Goal: Use online tool/utility: Utilize a website feature to perform a specific function

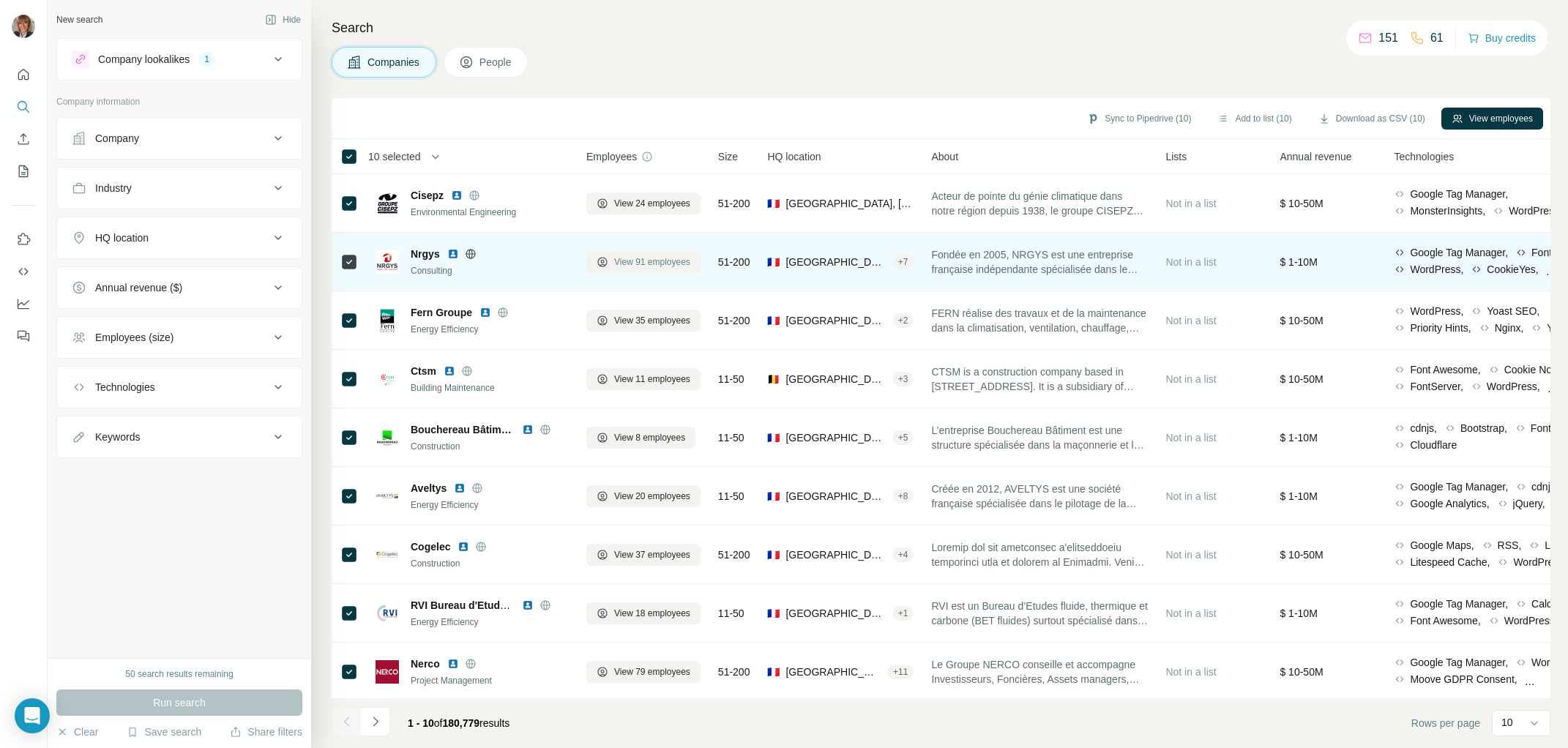
scroll to position [61, 0]
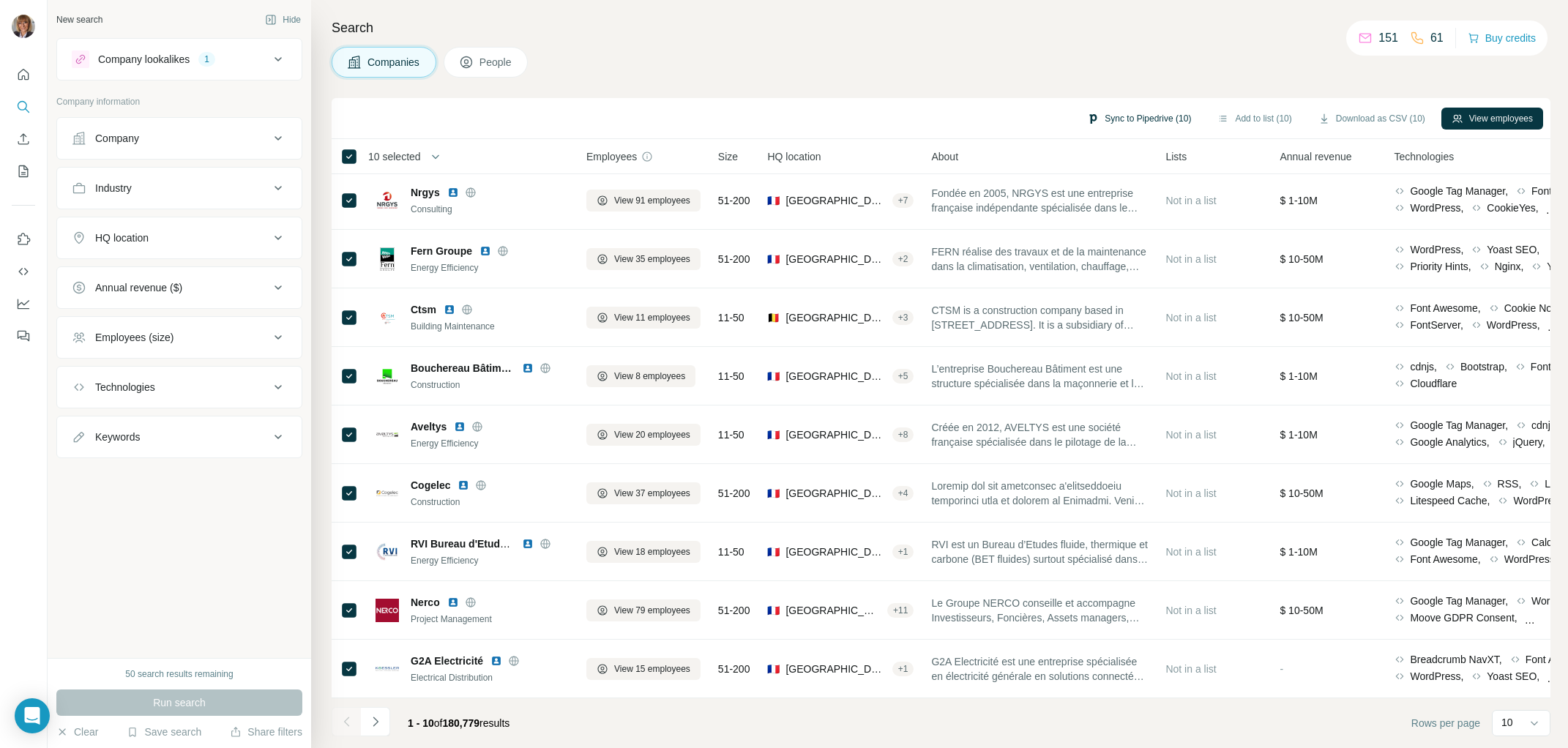
click at [1127, 114] on button "Sync to Pipedrive (10)" at bounding box center [1139, 119] width 124 height 22
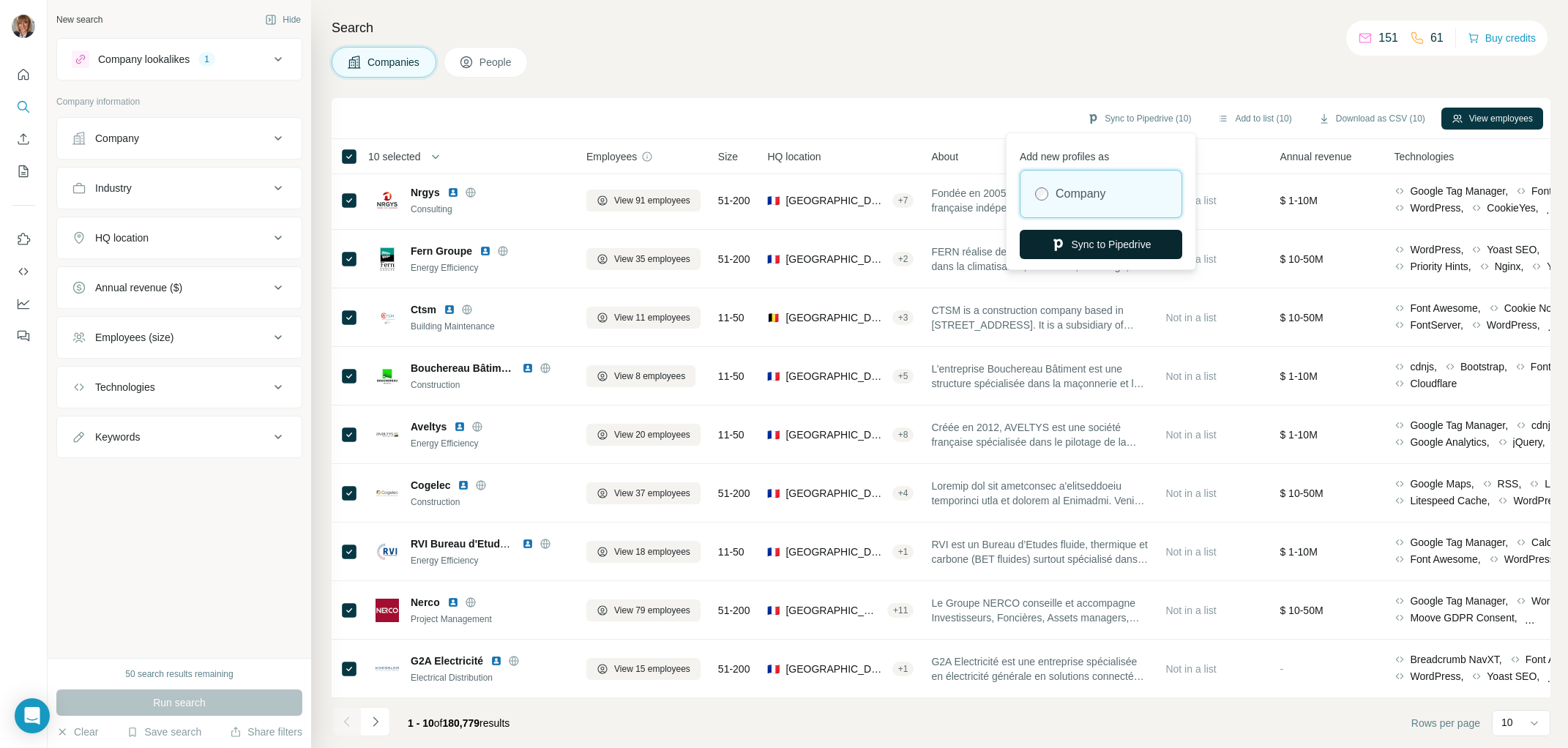
click at [1132, 245] on button "Sync to Pipedrive" at bounding box center [1101, 245] width 162 height 30
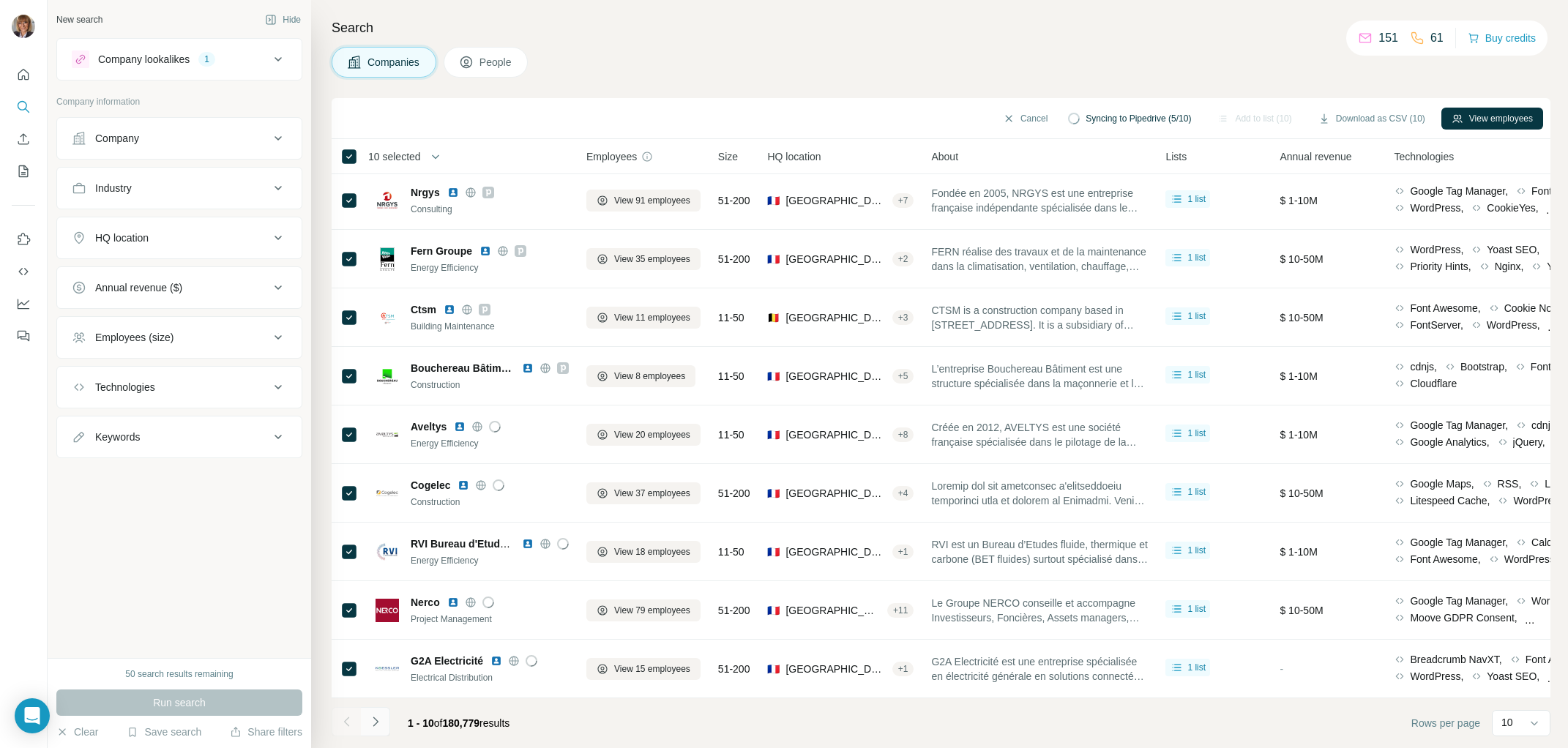
click at [376, 725] on icon "Navigate to next page" at bounding box center [376, 722] width 15 height 15
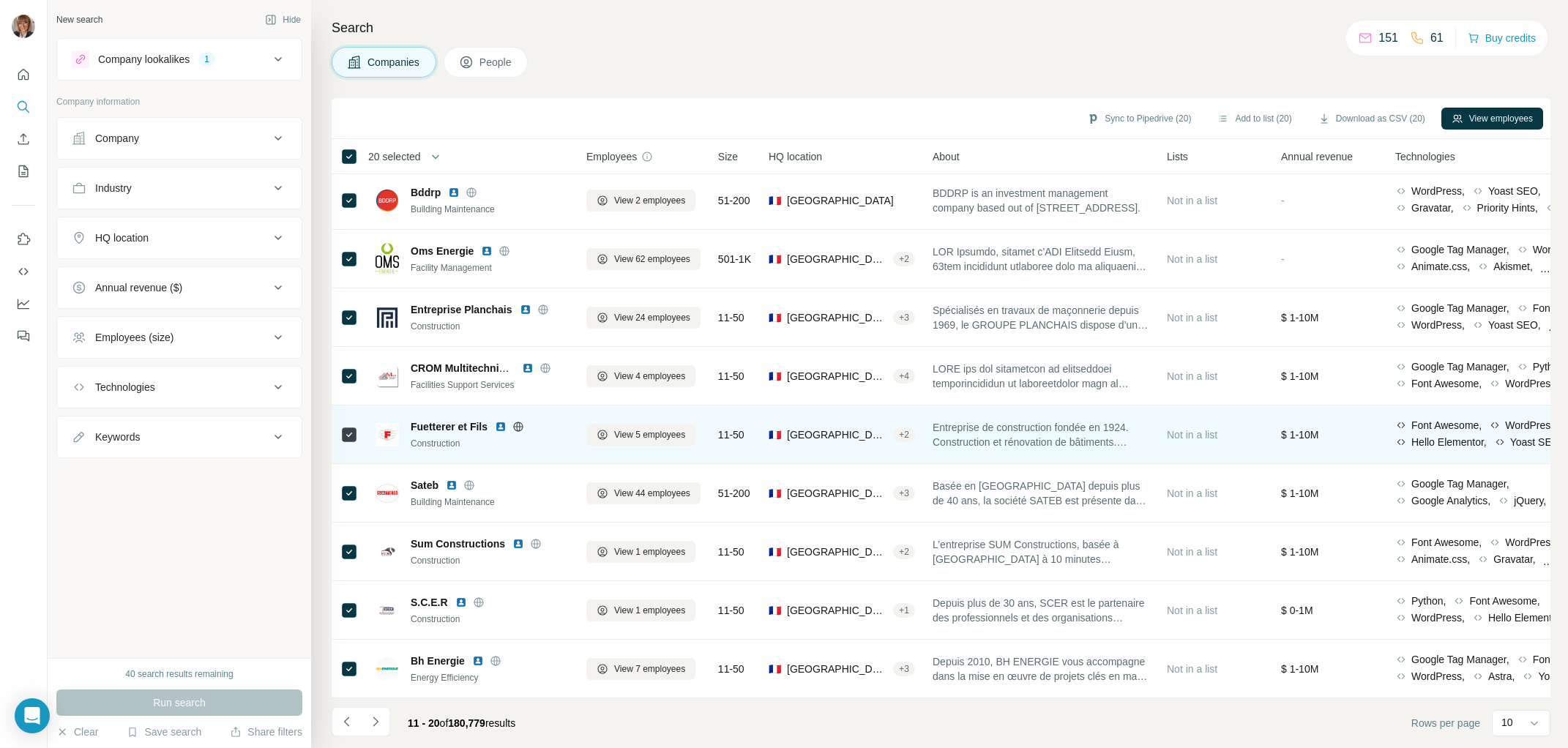
scroll to position [0, 0]
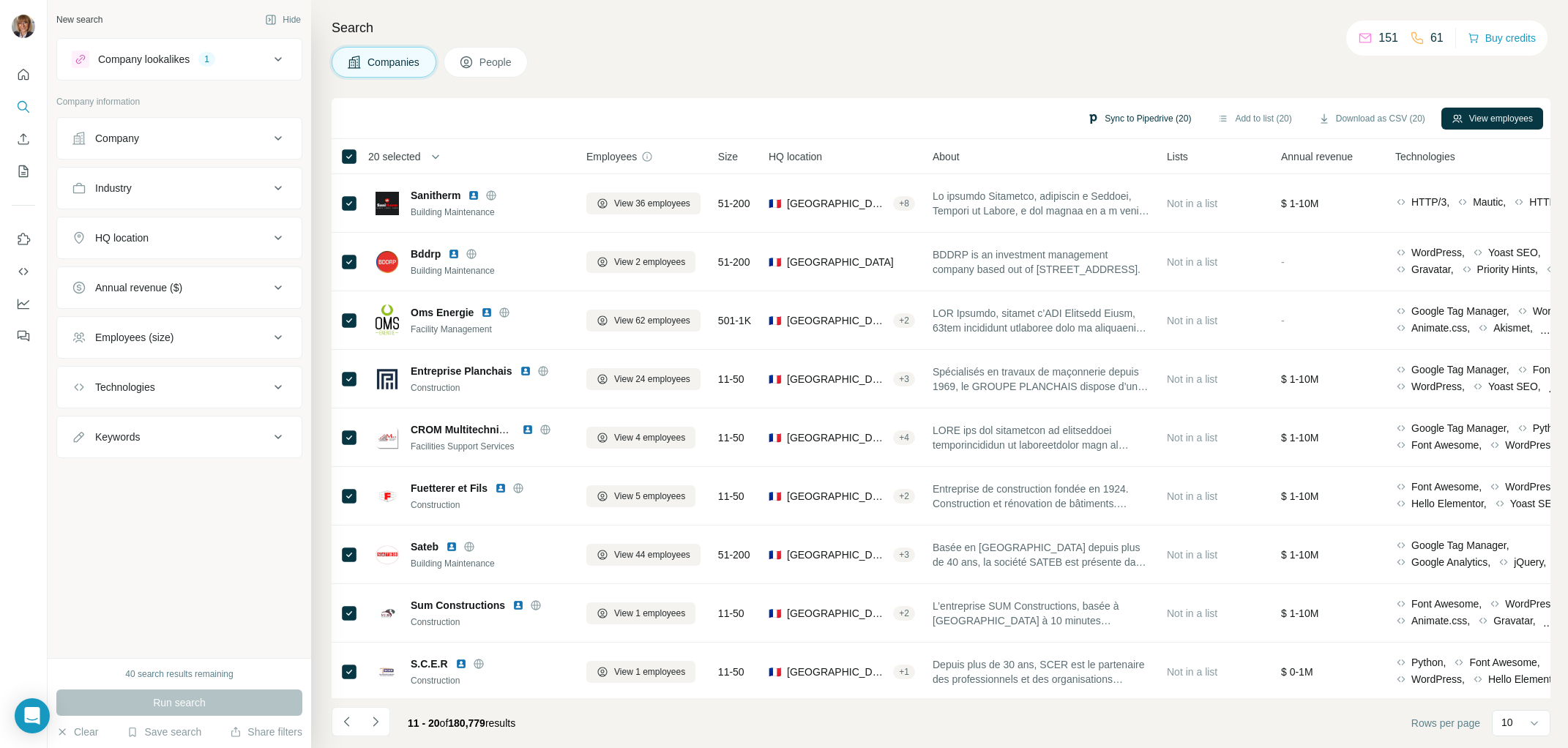
click at [1123, 116] on button "Sync to Pipedrive (20)" at bounding box center [1139, 119] width 124 height 22
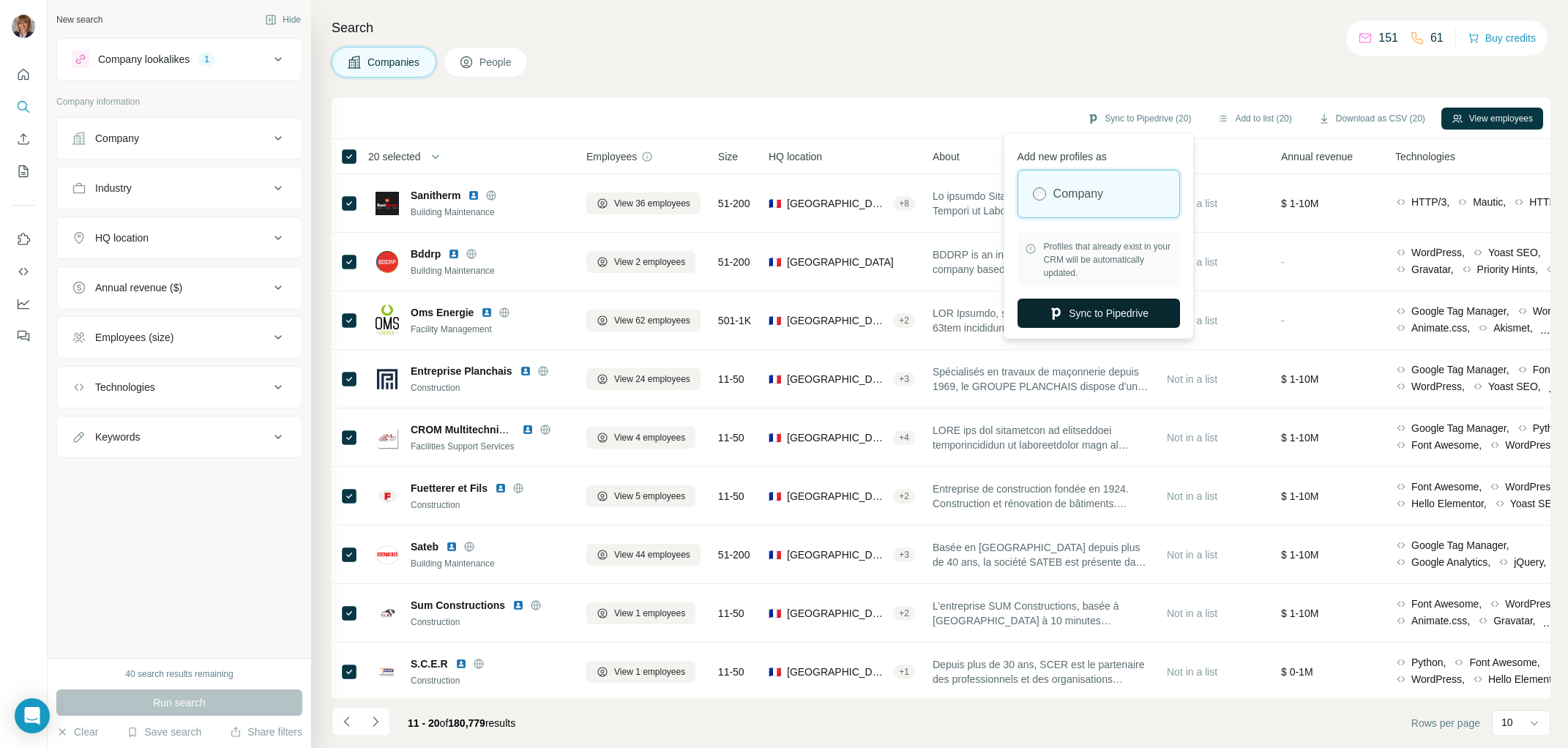
click at [1101, 312] on button "Sync to Pipedrive" at bounding box center [1098, 313] width 162 height 30
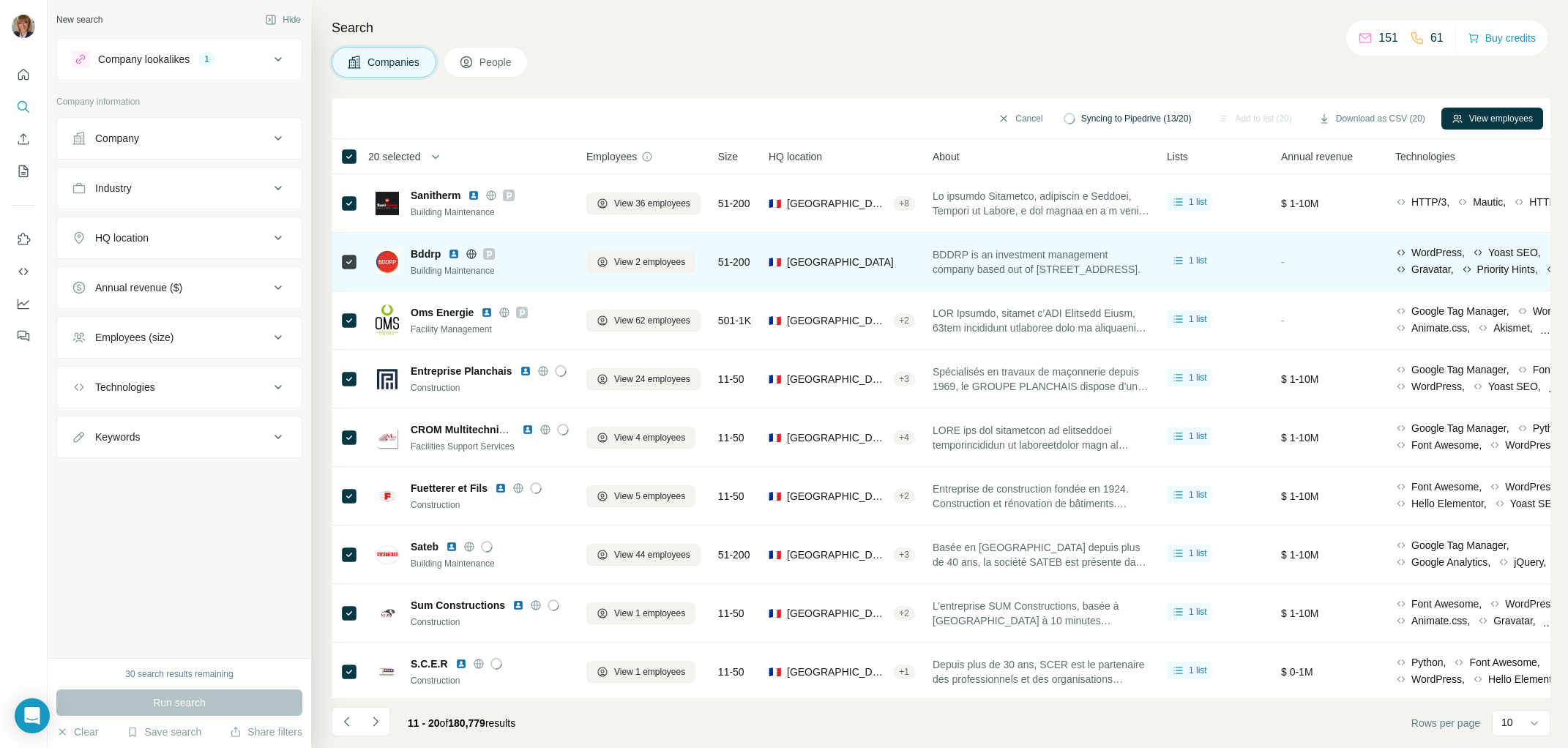
scroll to position [61, 0]
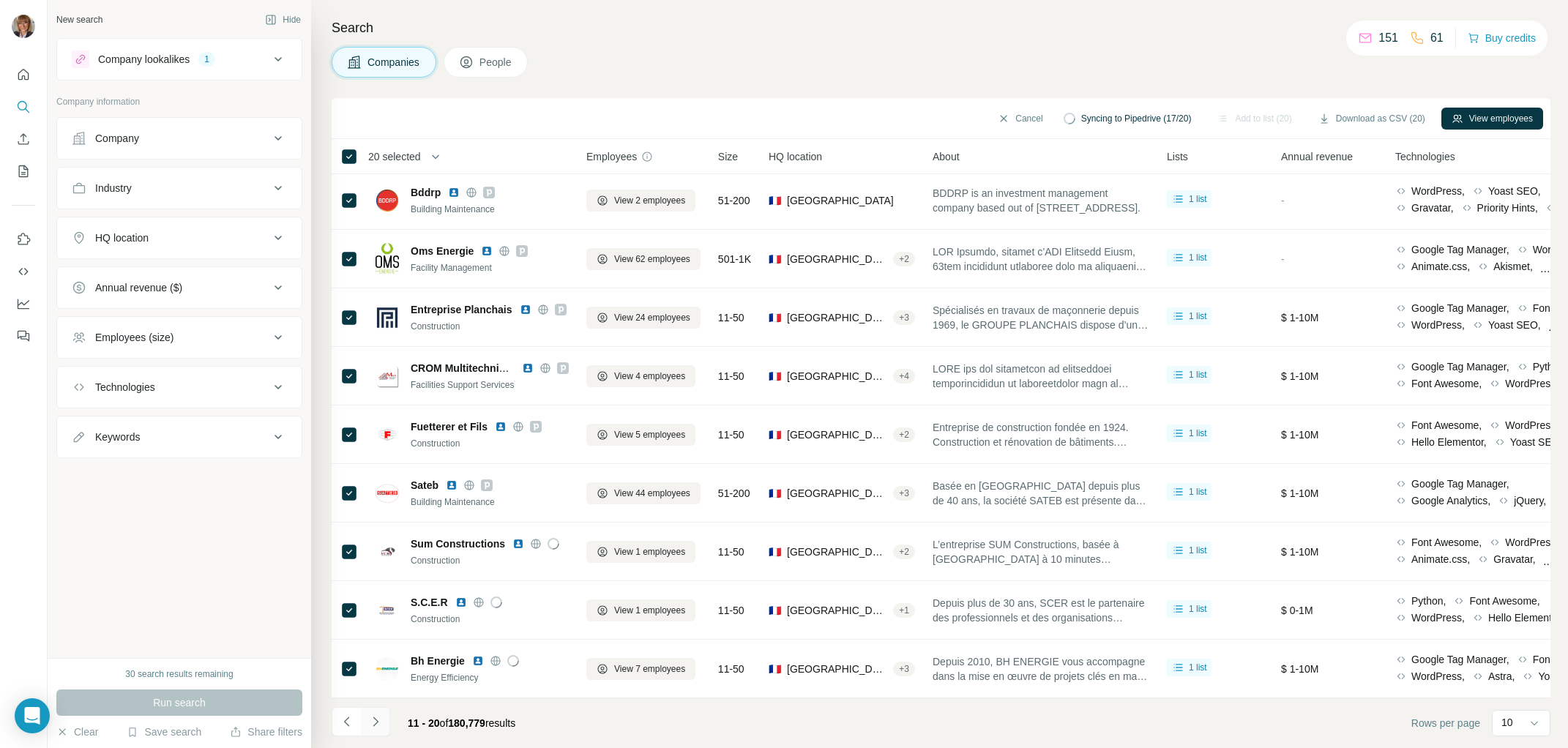
click at [377, 728] on icon "Navigate to next page" at bounding box center [376, 722] width 15 height 15
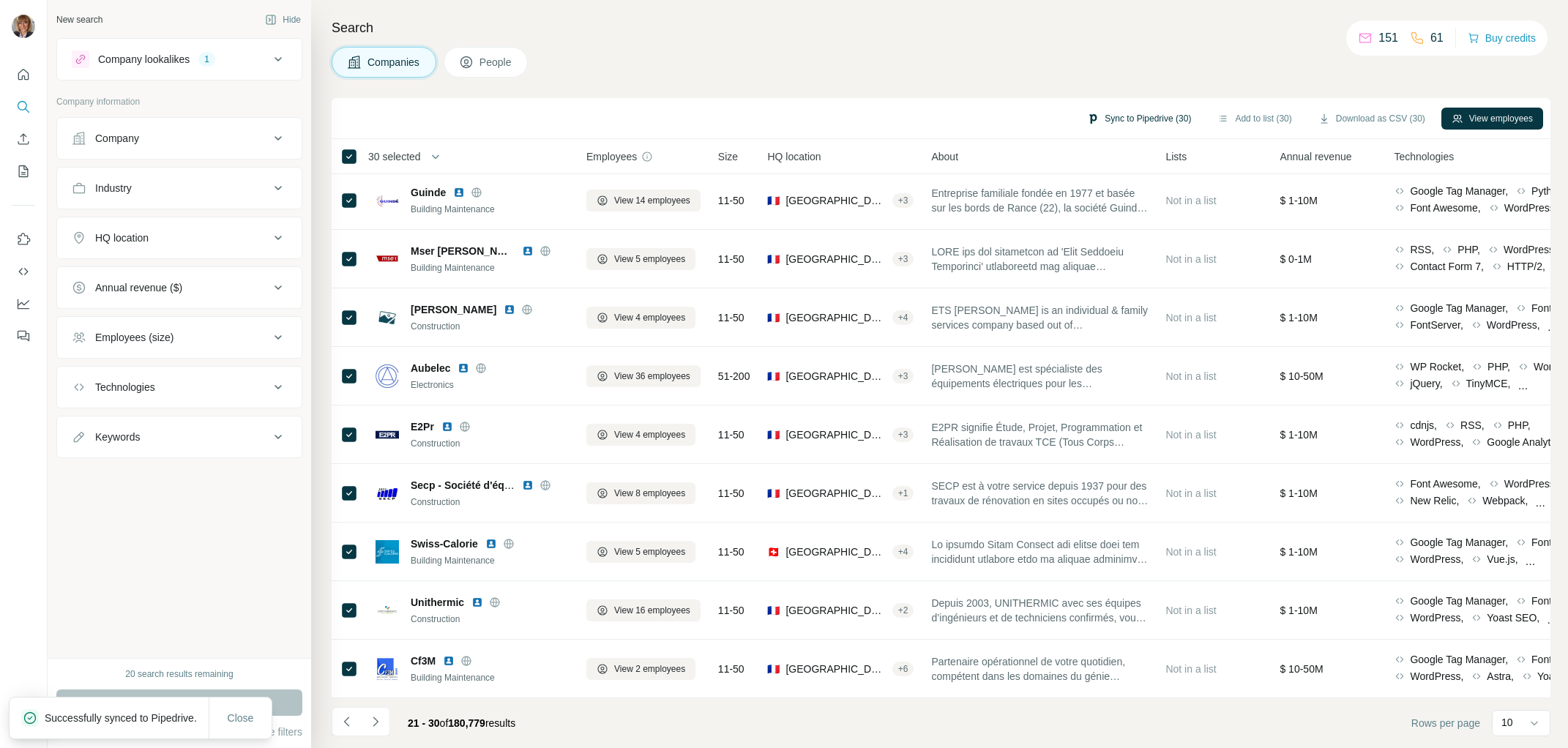
click at [1142, 113] on button "Sync to Pipedrive (30)" at bounding box center [1139, 119] width 124 height 22
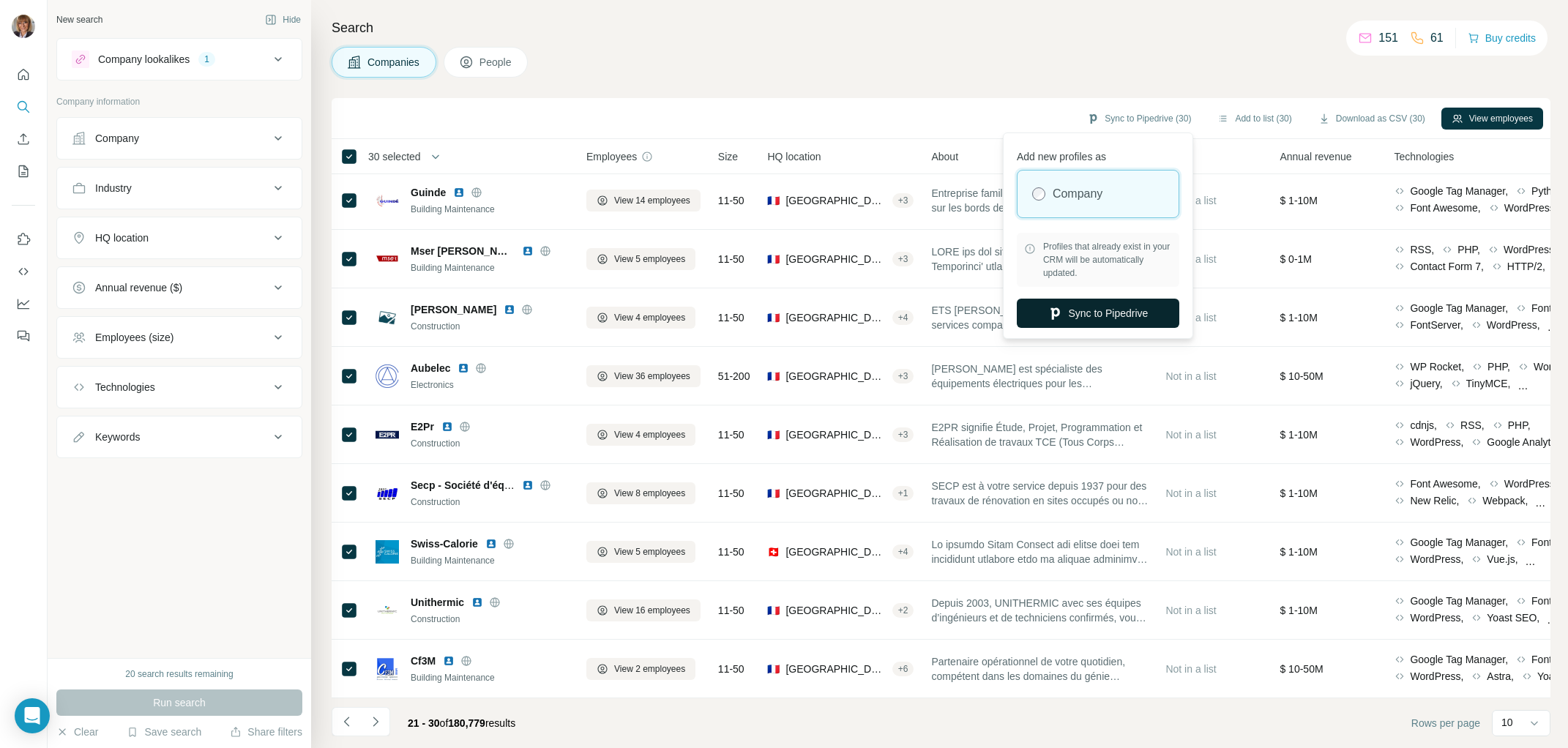
click at [1116, 317] on button "Sync to Pipedrive" at bounding box center [1098, 313] width 162 height 30
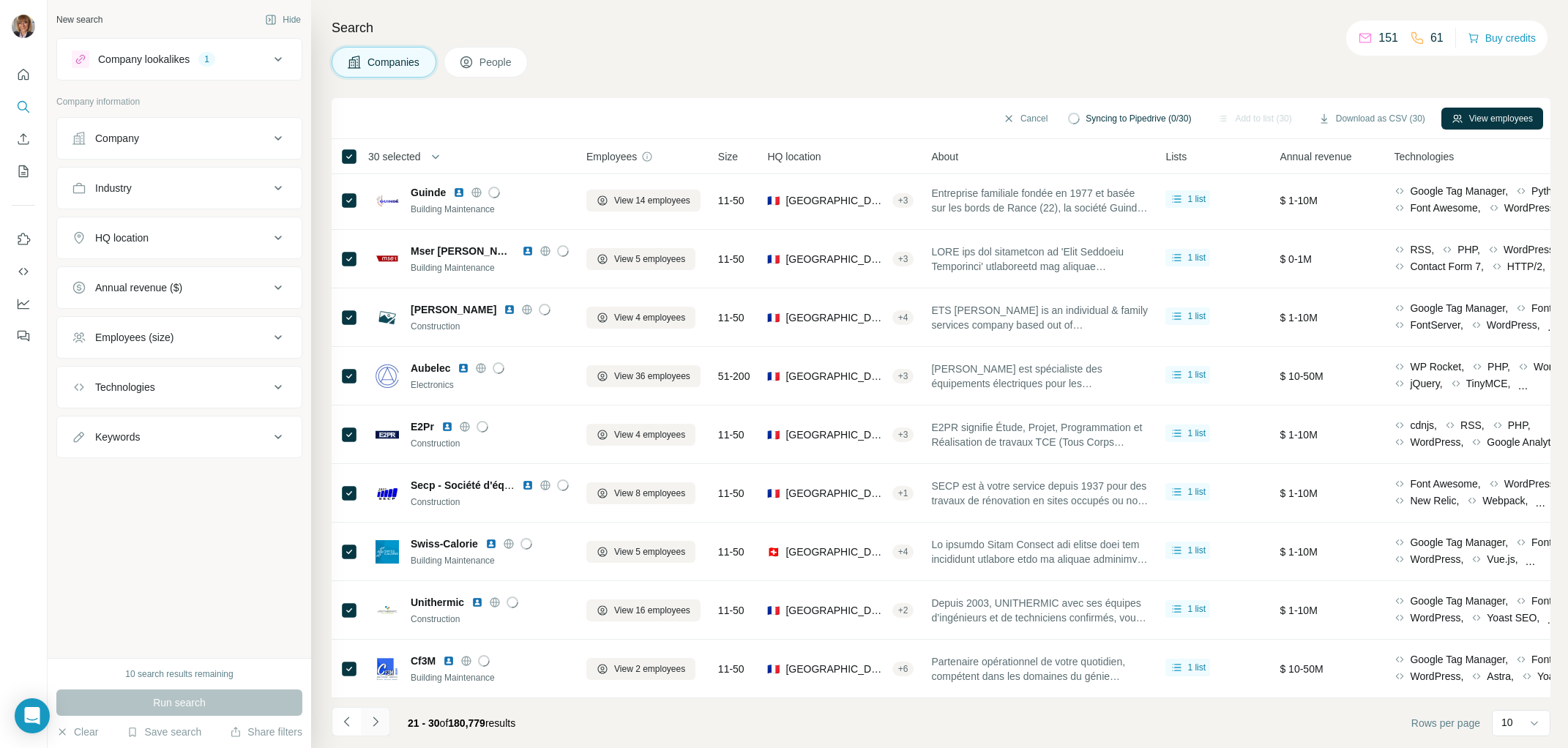
click at [377, 721] on icon "Navigate to next page" at bounding box center [376, 722] width 15 height 15
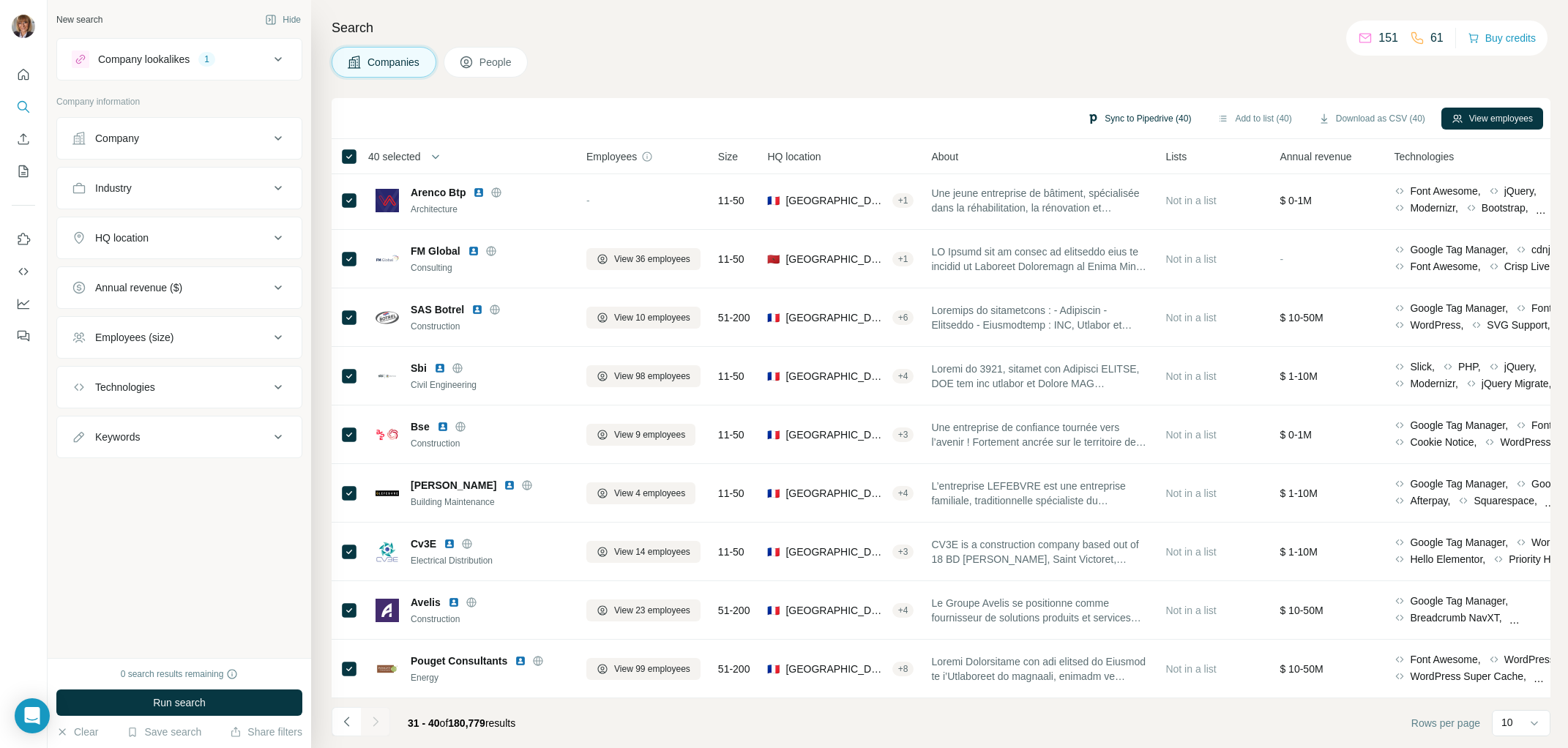
click at [1131, 114] on button "Sync to Pipedrive (40)" at bounding box center [1139, 119] width 124 height 22
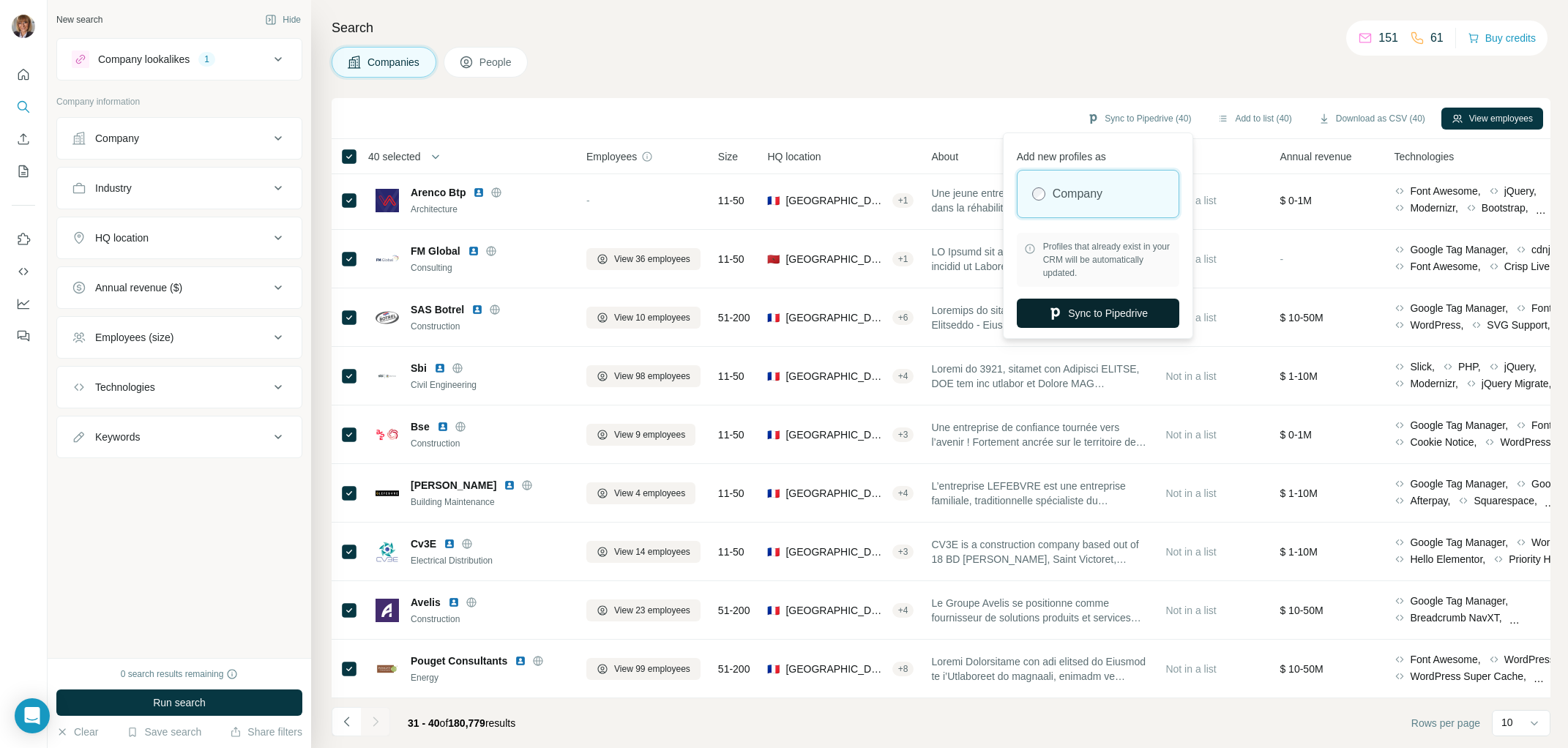
click at [1083, 314] on button "Sync to Pipedrive" at bounding box center [1098, 313] width 162 height 30
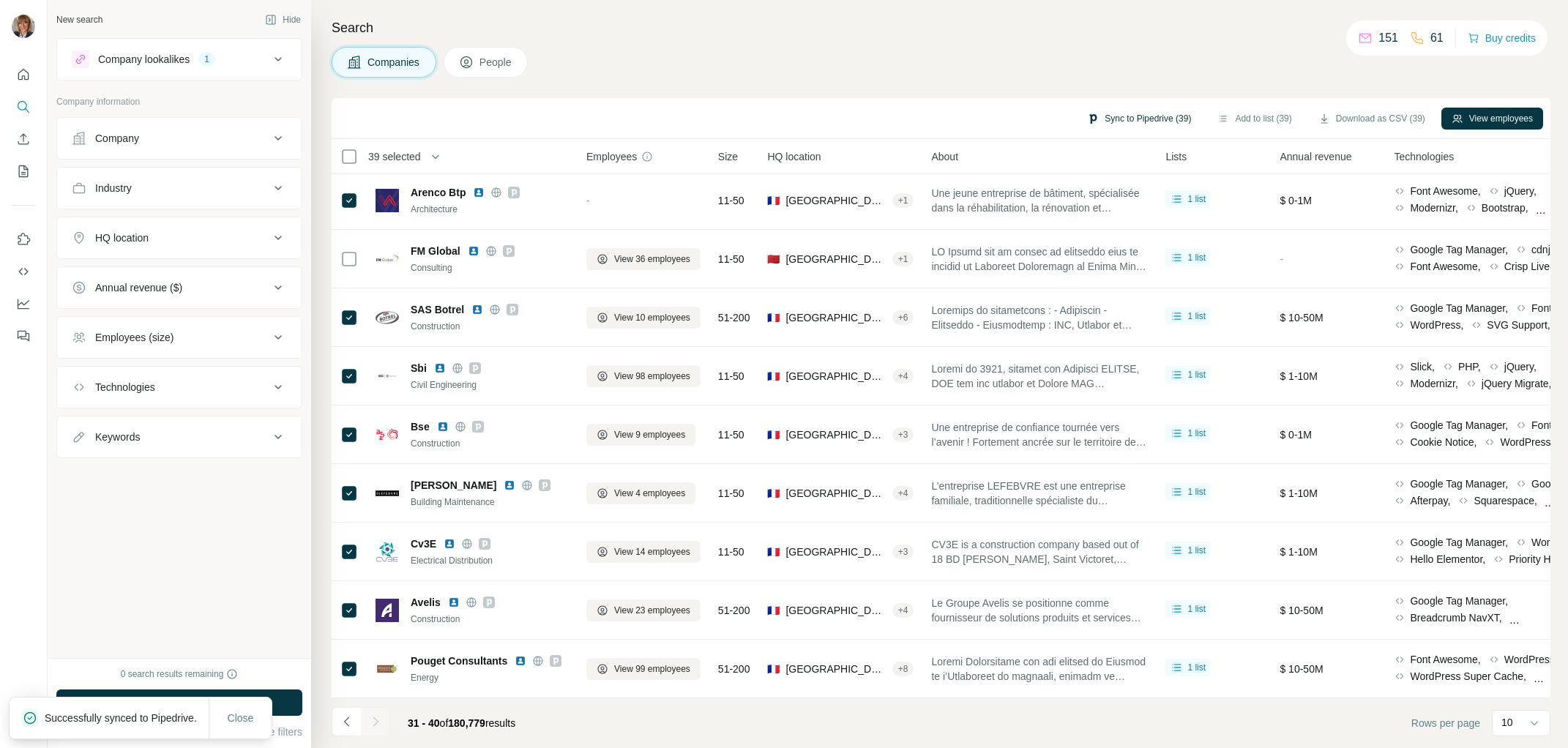
click at [1132, 117] on button "Sync to Pipedrive (39)" at bounding box center [1139, 119] width 124 height 22
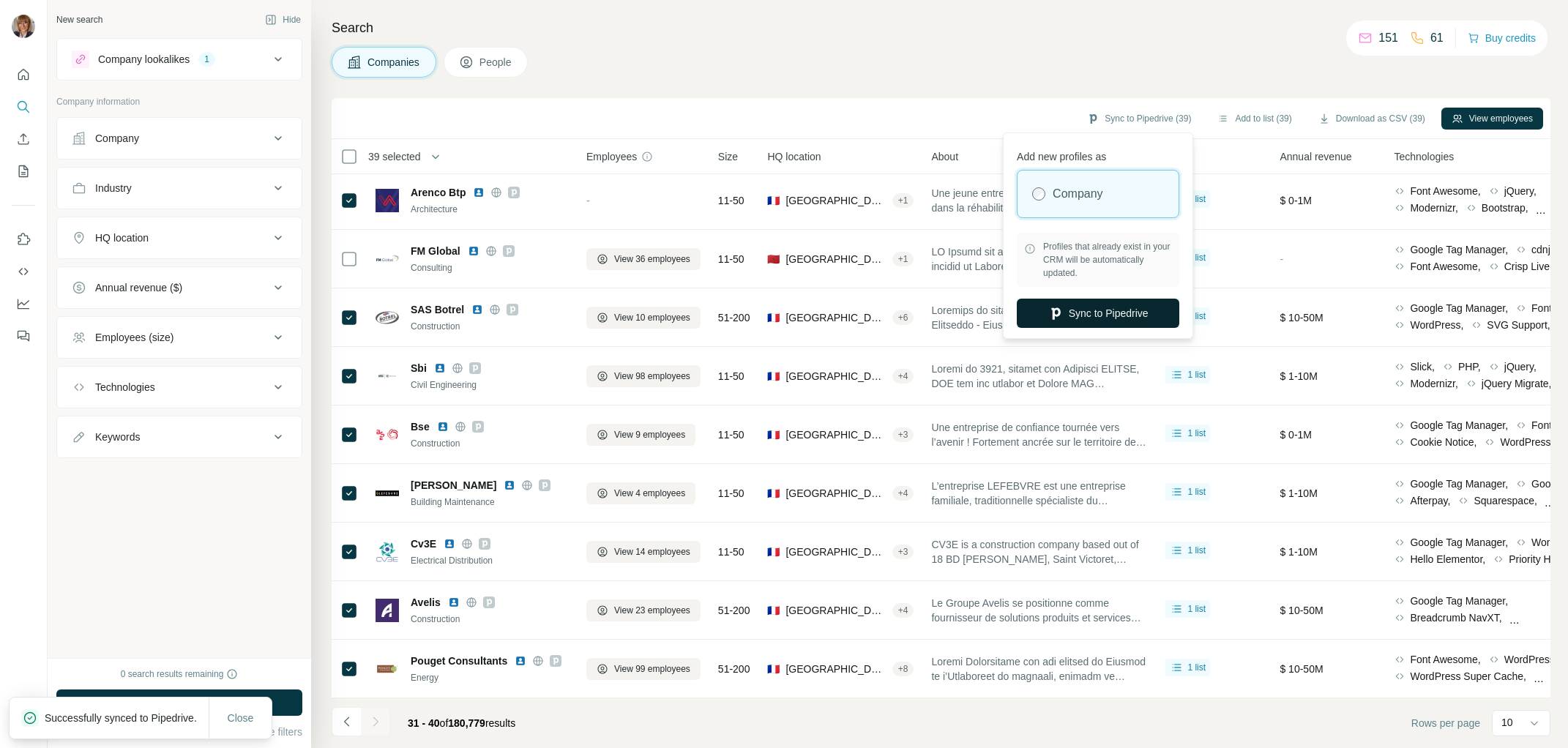
click at [1123, 314] on button "Sync to Pipedrive" at bounding box center [1098, 313] width 162 height 30
